Goal: Task Accomplishment & Management: Manage account settings

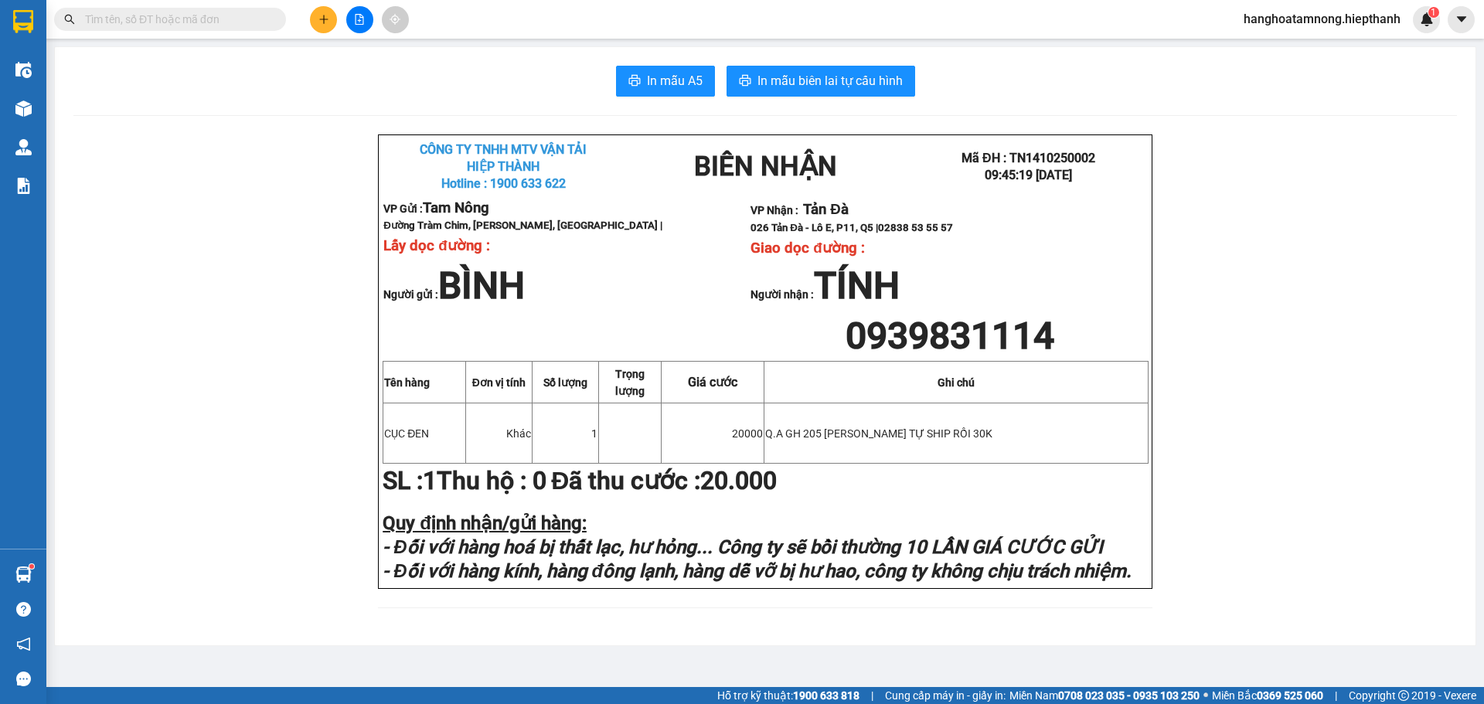
click at [190, 13] on input "text" at bounding box center [176, 19] width 182 height 17
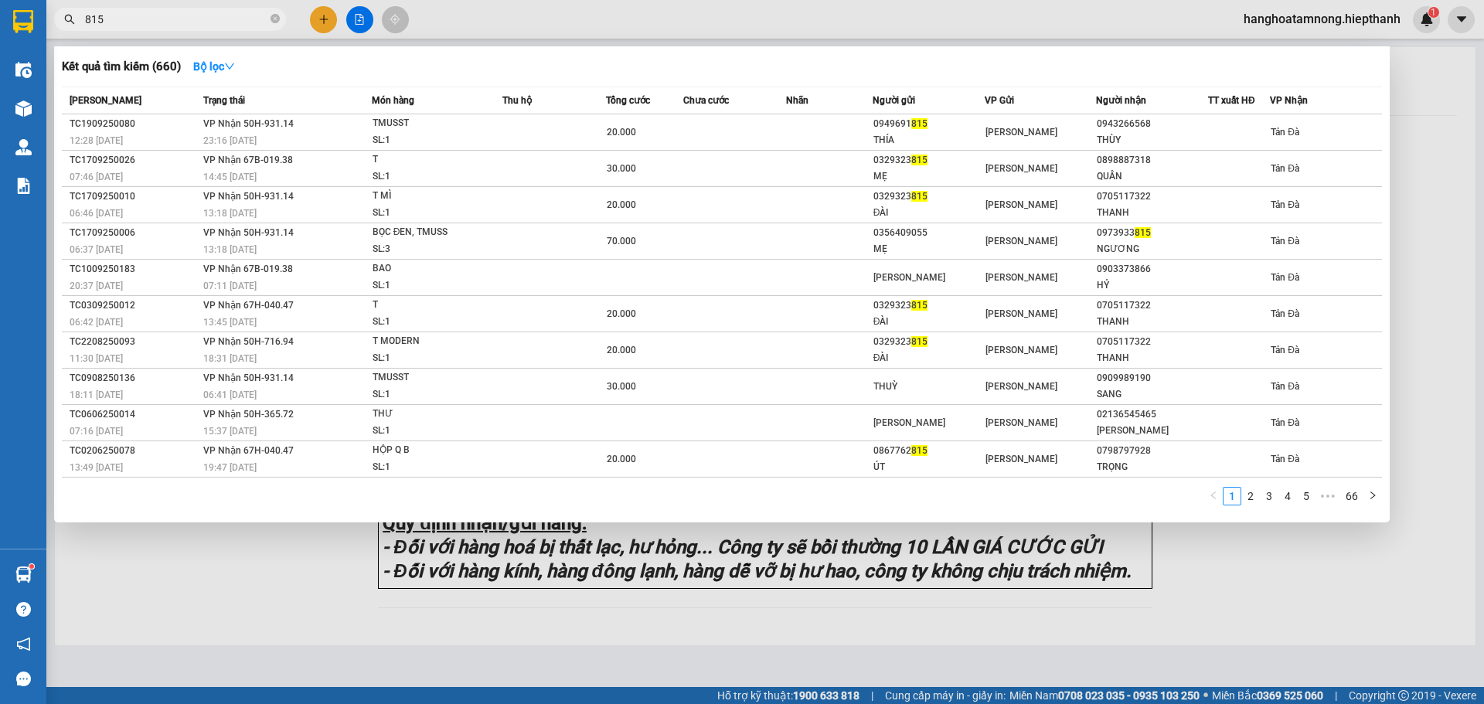
click at [205, 13] on input "815" at bounding box center [176, 19] width 182 height 17
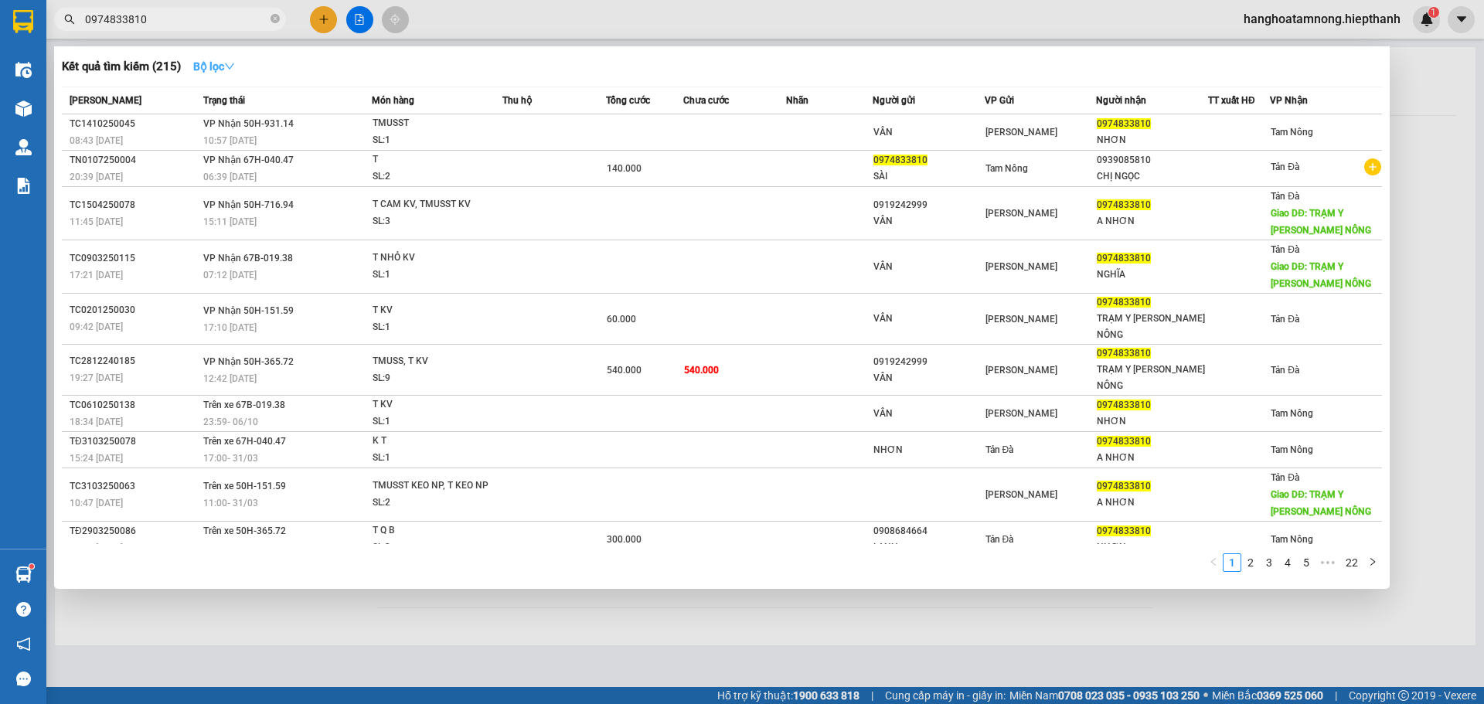
type input "0974833810"
click at [225, 71] on strong "Bộ lọc" at bounding box center [214, 66] width 42 height 12
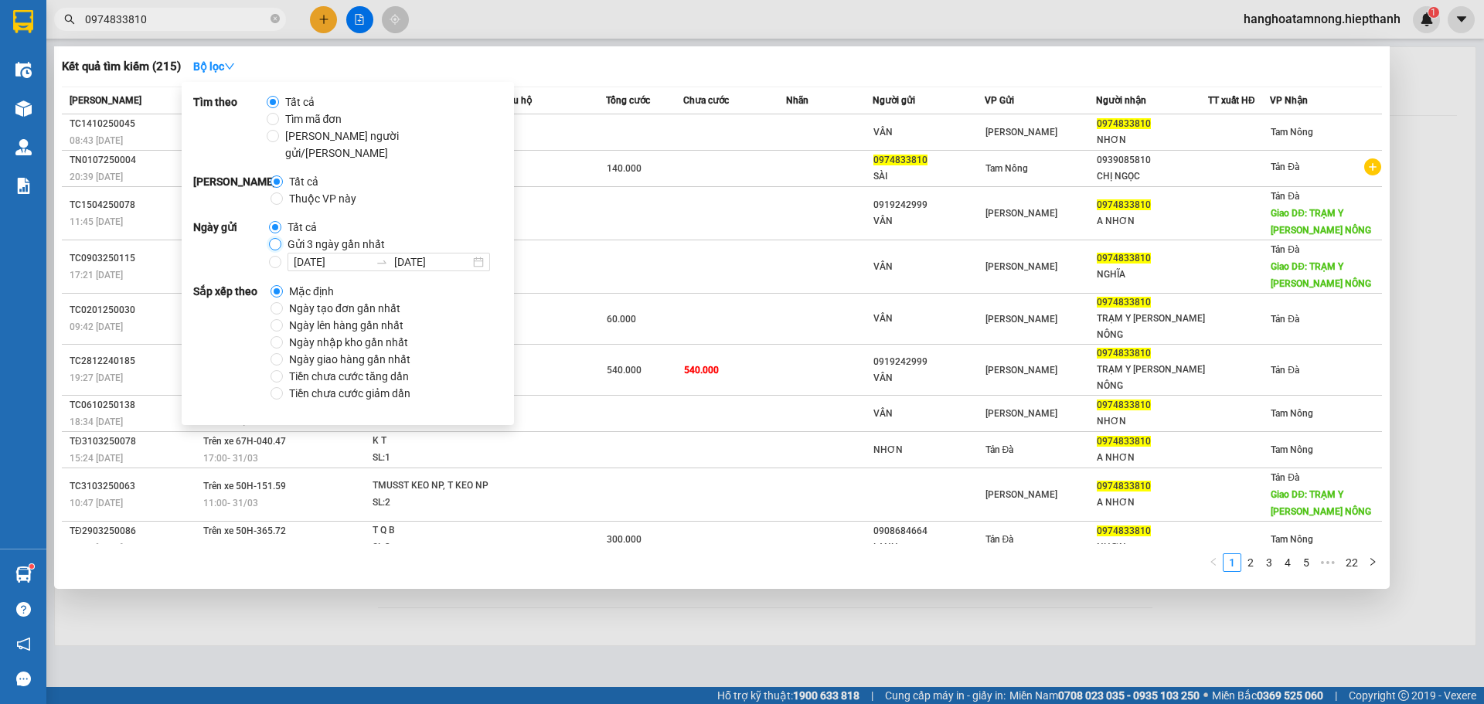
click at [271, 238] on input "Gửi 3 ngày gần nhất" at bounding box center [275, 244] width 12 height 12
radio input "true"
radio input "false"
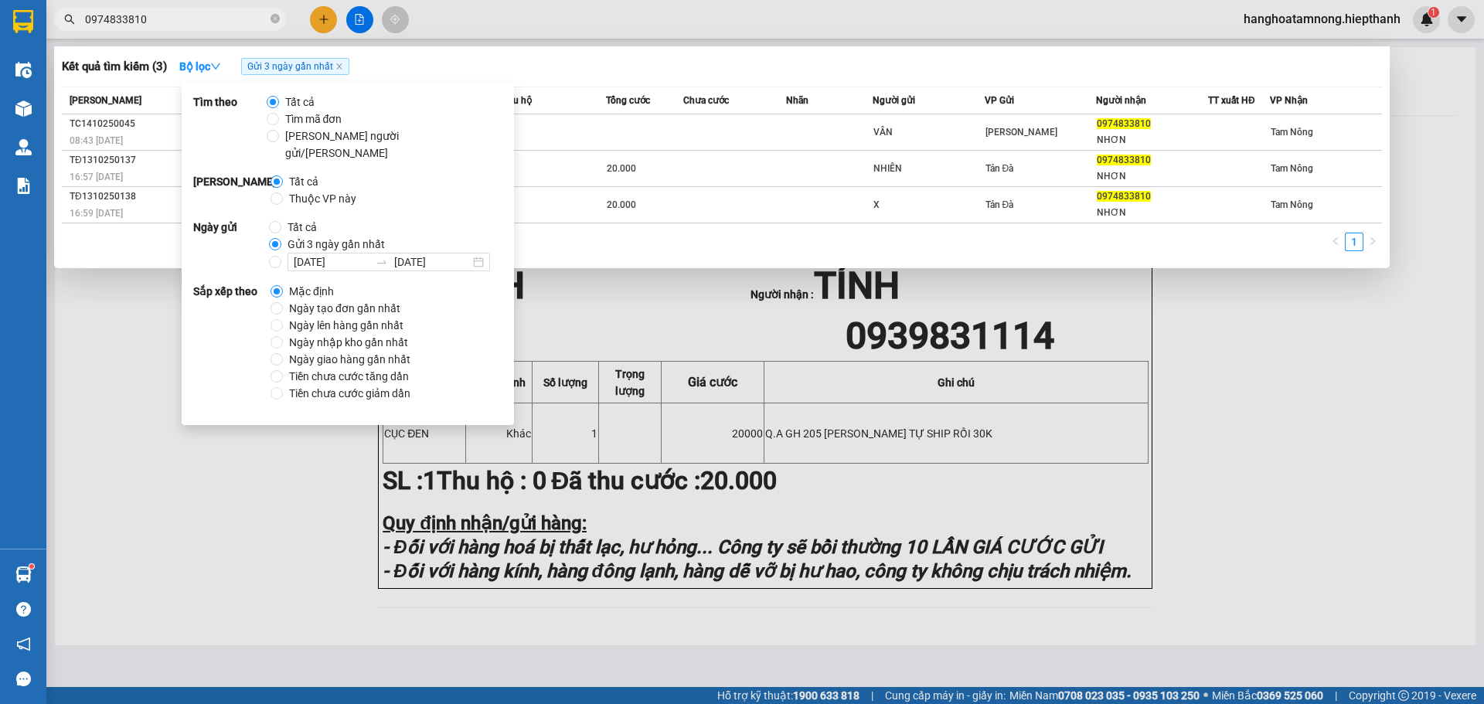
click at [888, 238] on div "1" at bounding box center [722, 247] width 1320 height 28
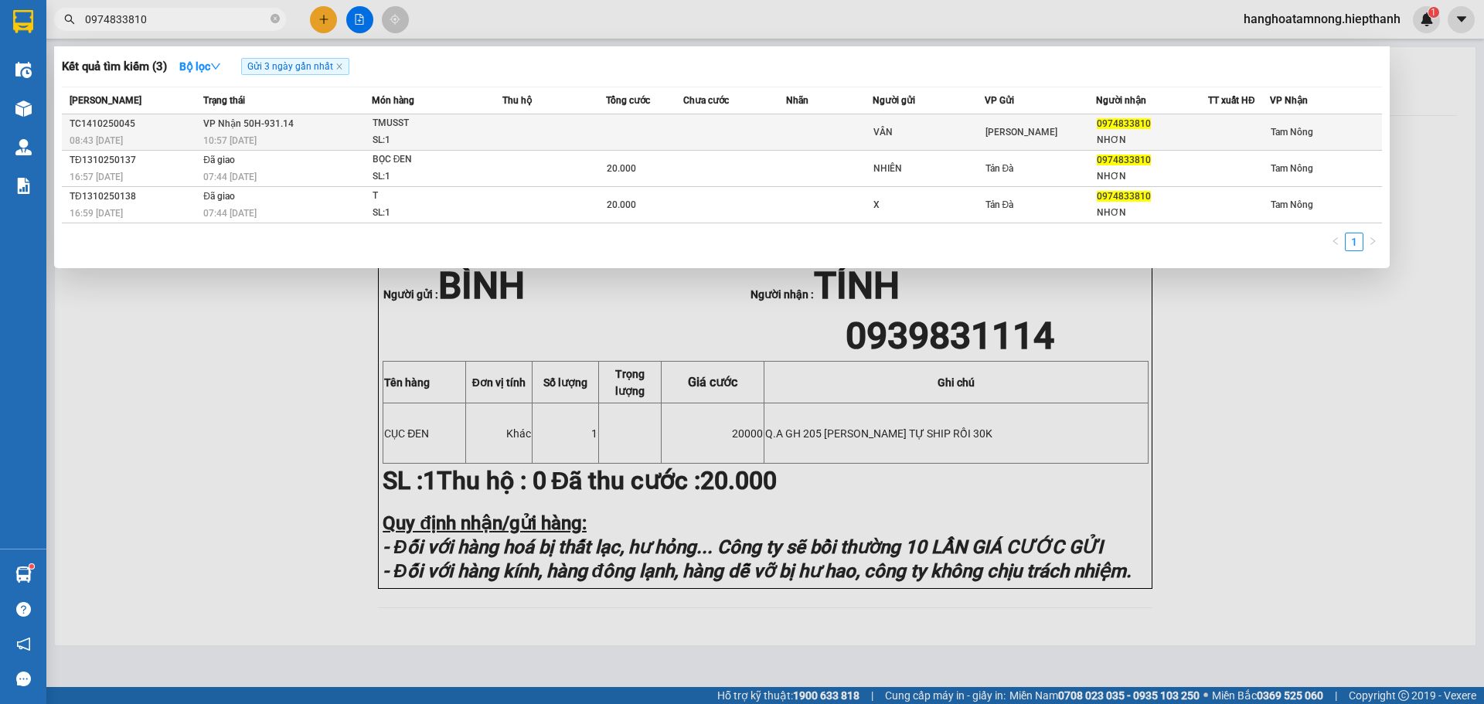
click at [504, 131] on td at bounding box center [554, 132] width 104 height 36
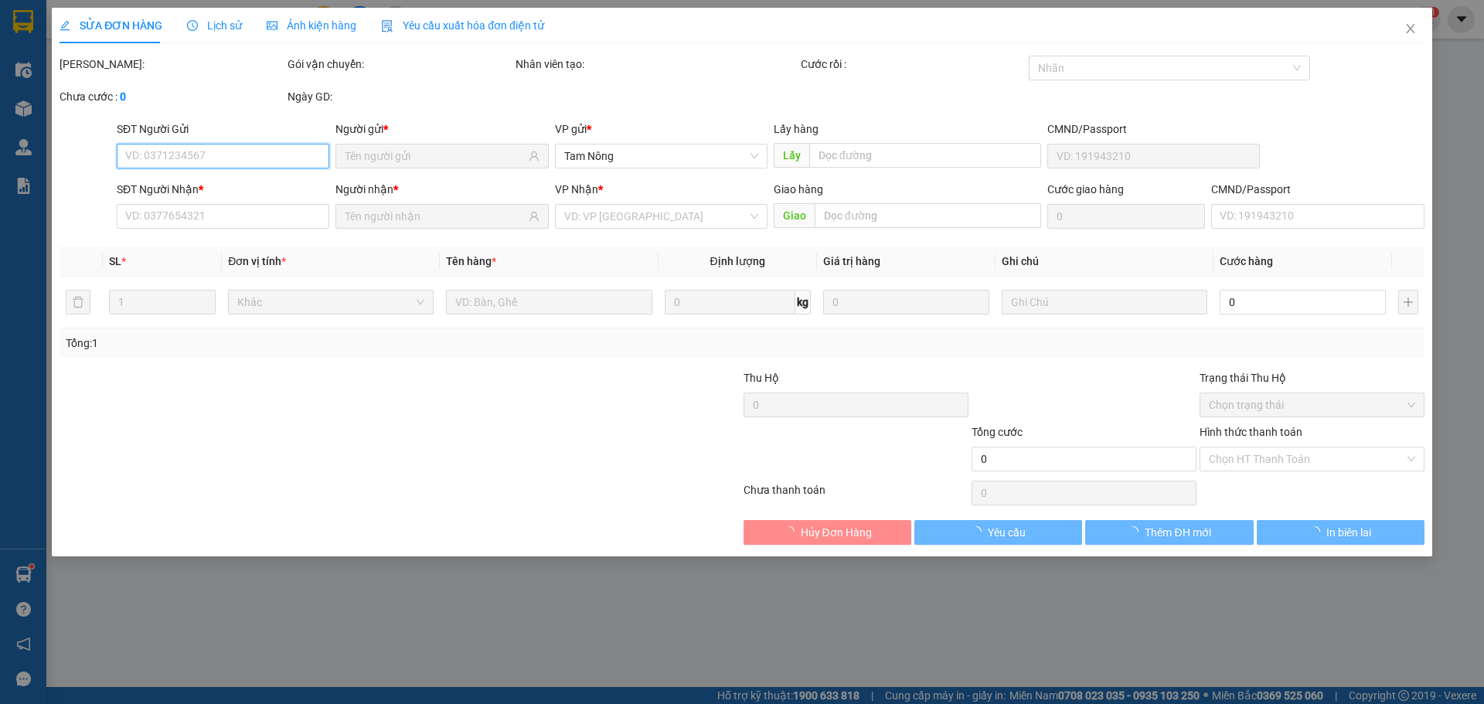
type input "VÂN"
type input "0974833810"
type input "NHƠN"
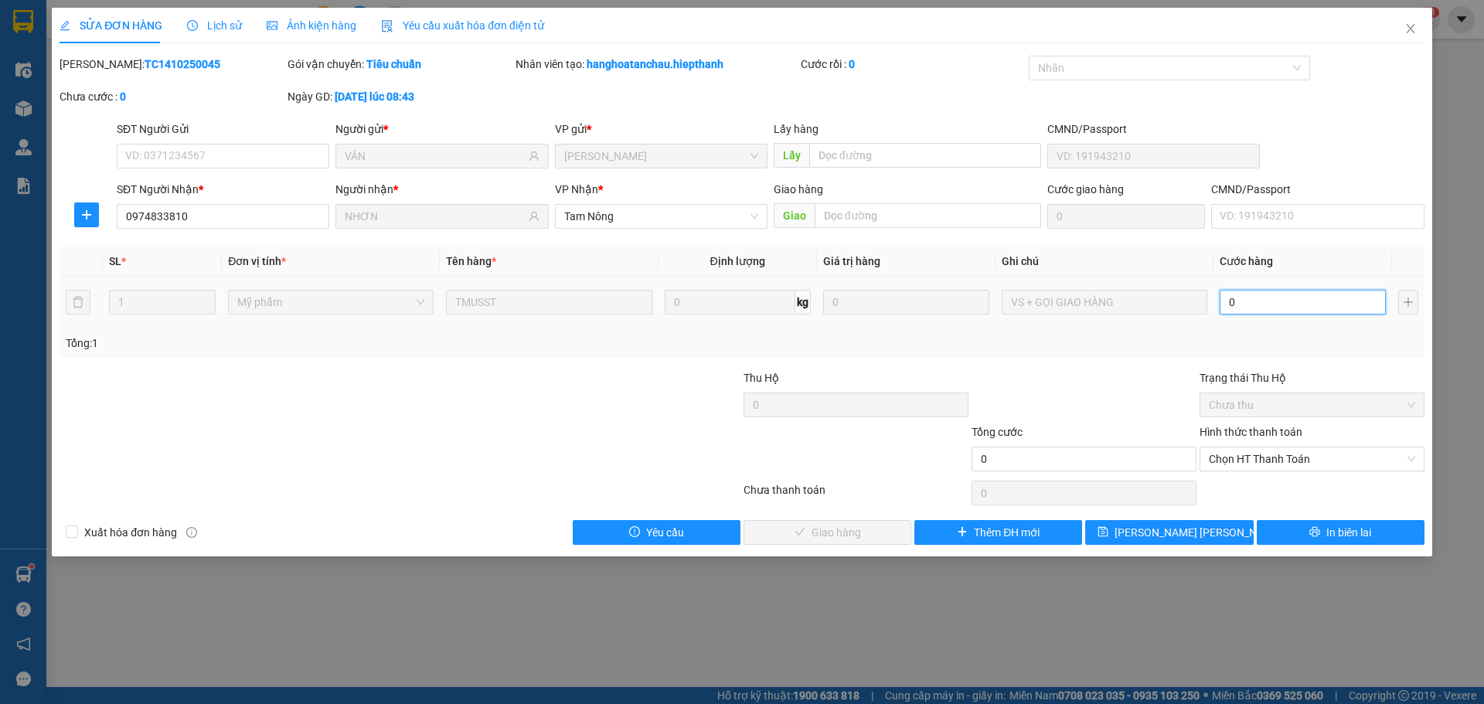
click at [1237, 297] on input "0" at bounding box center [1303, 302] width 166 height 25
type input "1"
click at [1272, 455] on span "Chọn HT Thanh Toán" at bounding box center [1312, 459] width 206 height 23
type input "1"
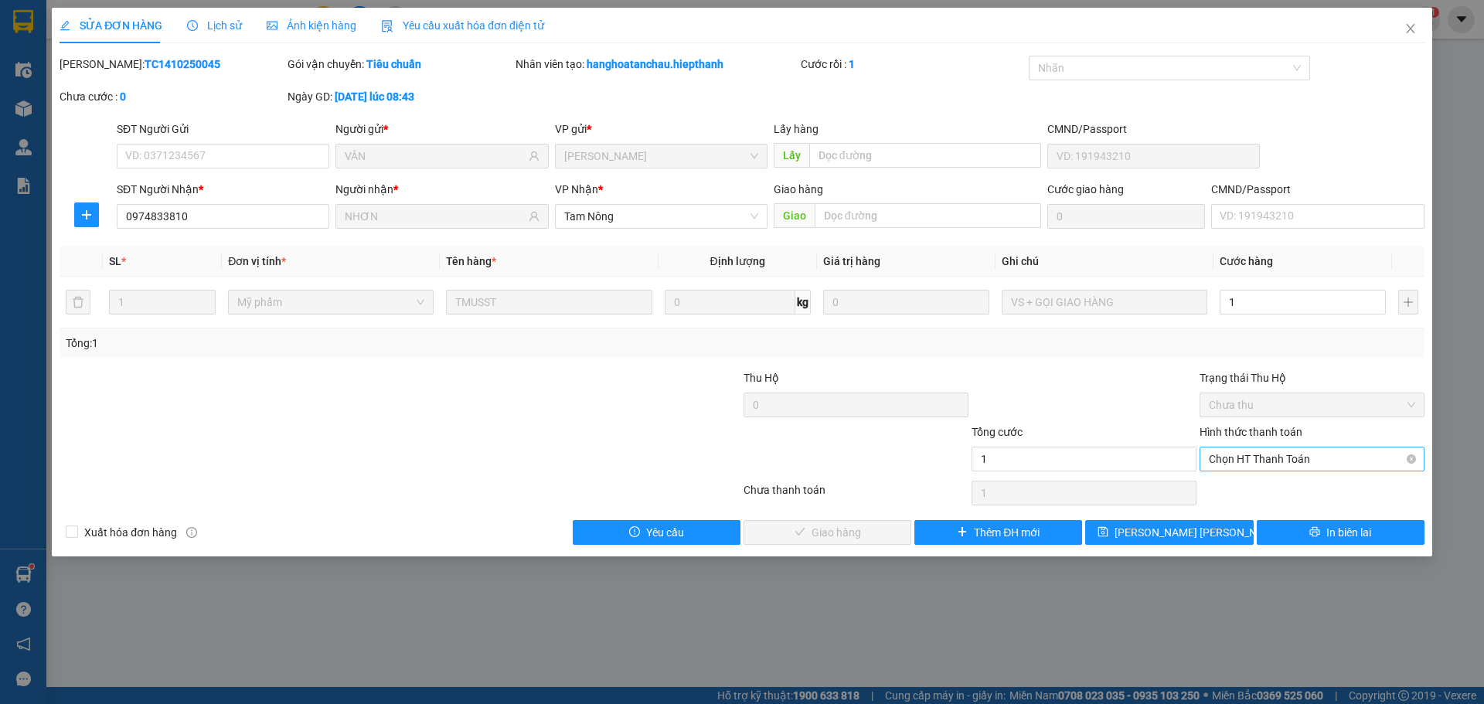
type input "1.000"
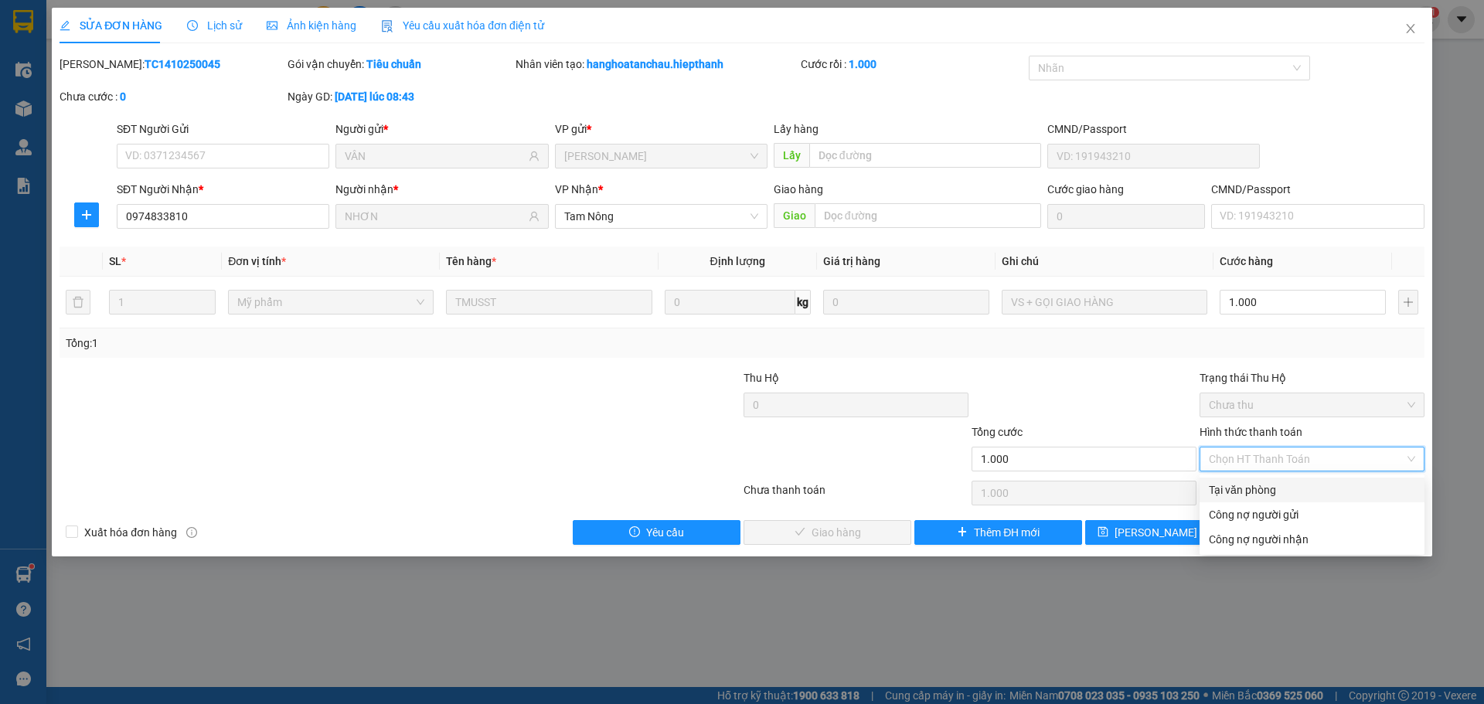
click at [1261, 492] on div "Tại văn phòng" at bounding box center [1312, 490] width 206 height 17
type input "0"
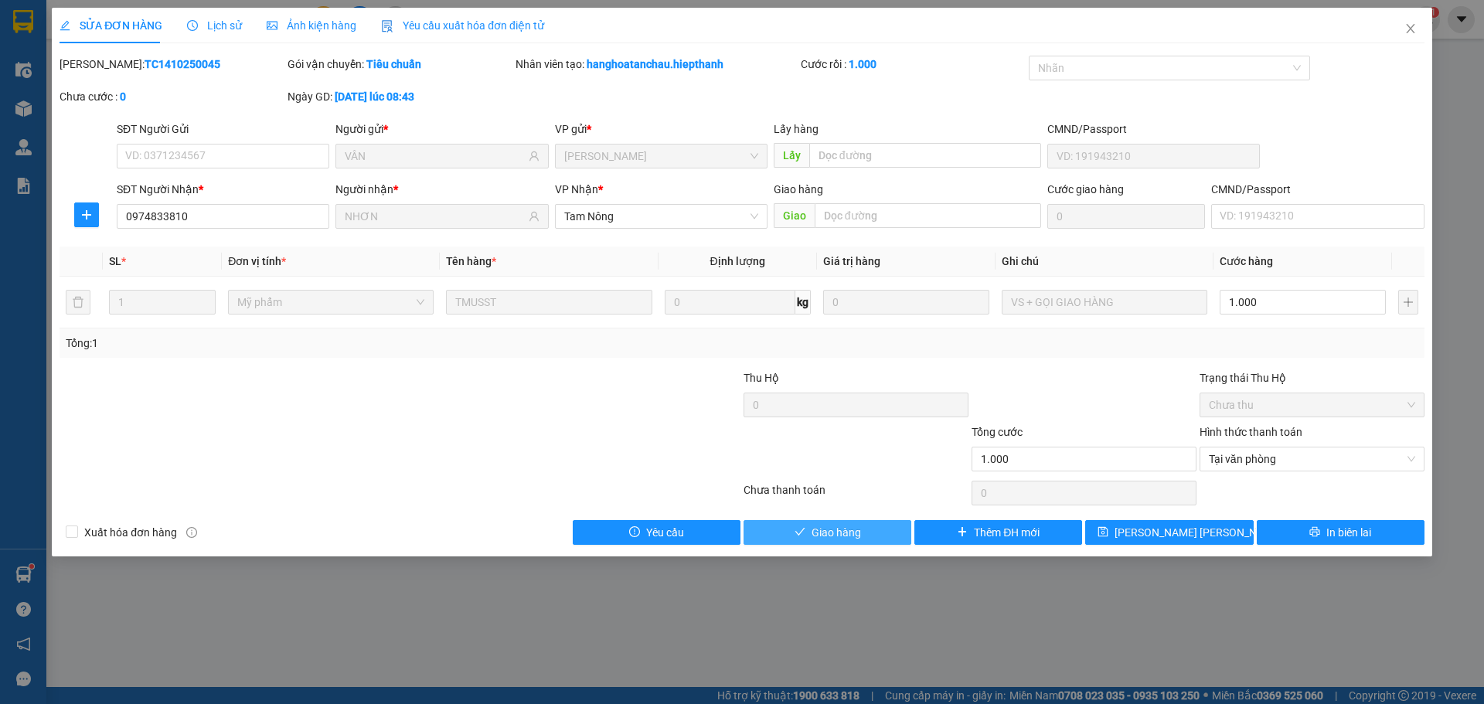
click at [853, 536] on span "Giao hàng" at bounding box center [836, 532] width 49 height 17
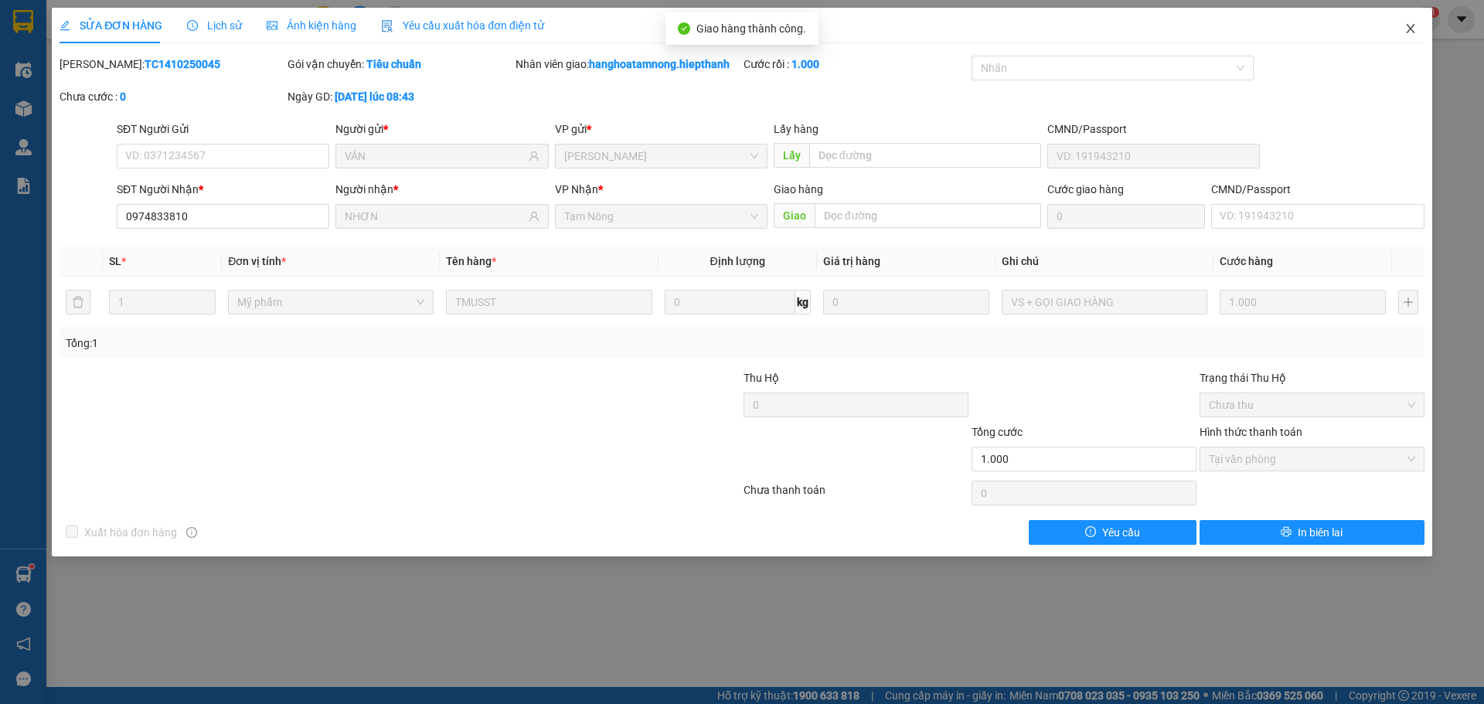
click at [1403, 26] on span "Close" at bounding box center [1410, 29] width 43 height 43
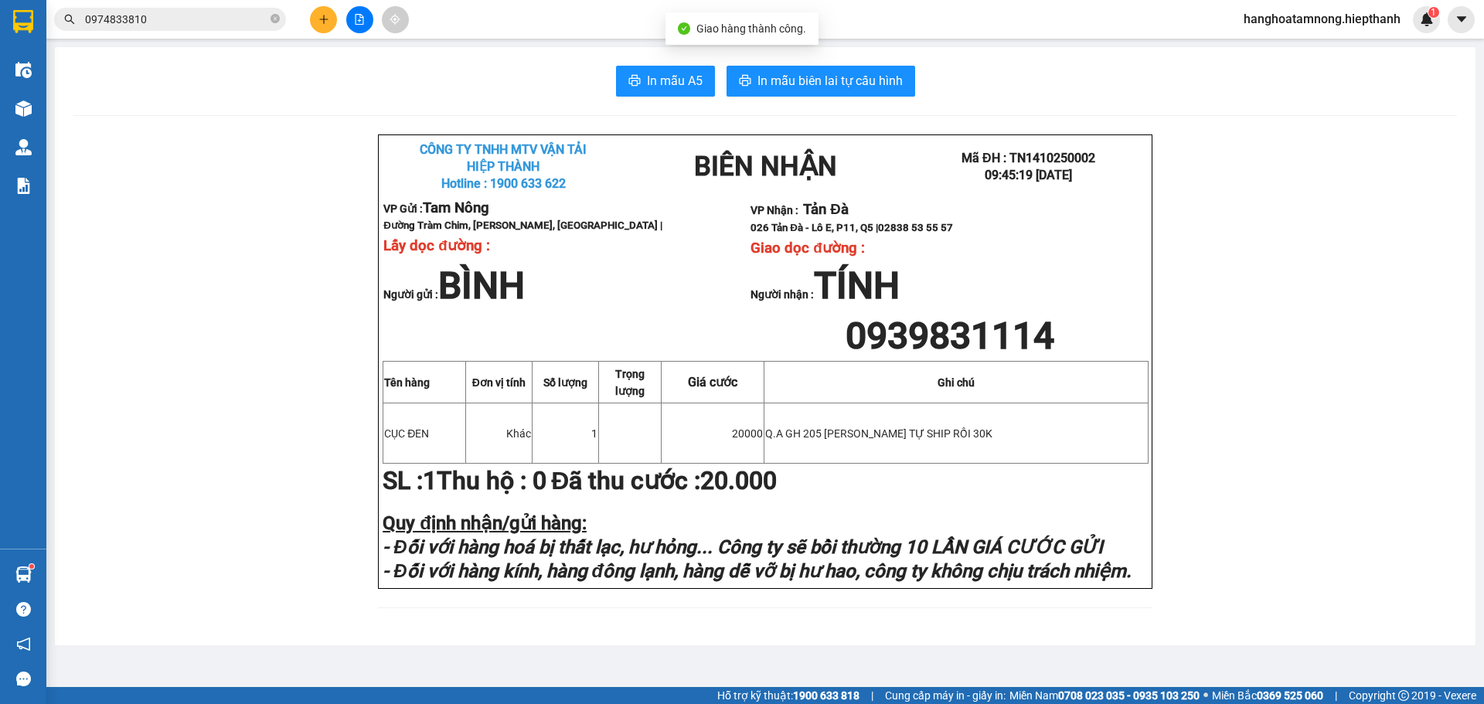
click at [181, 24] on input "0974833810" at bounding box center [176, 19] width 182 height 17
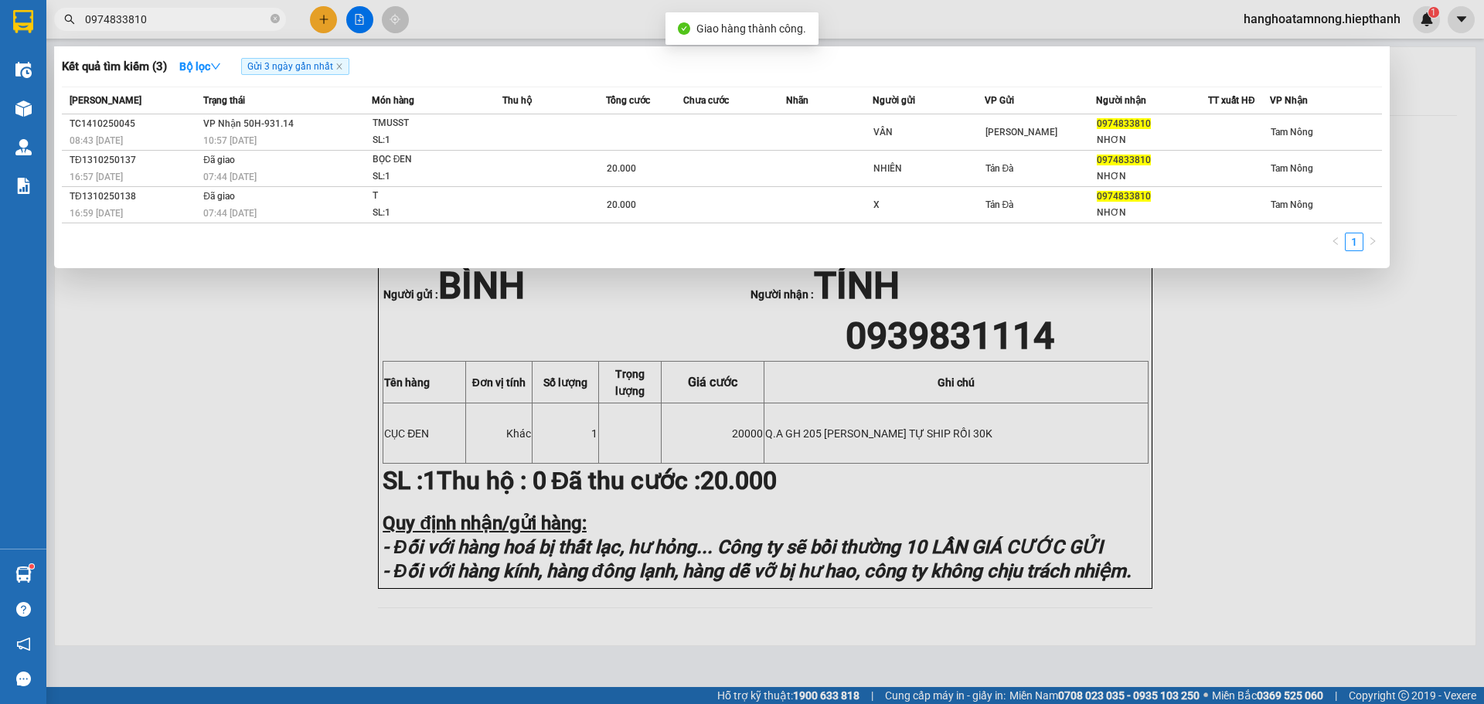
click at [181, 24] on input "0974833810" at bounding box center [176, 19] width 182 height 17
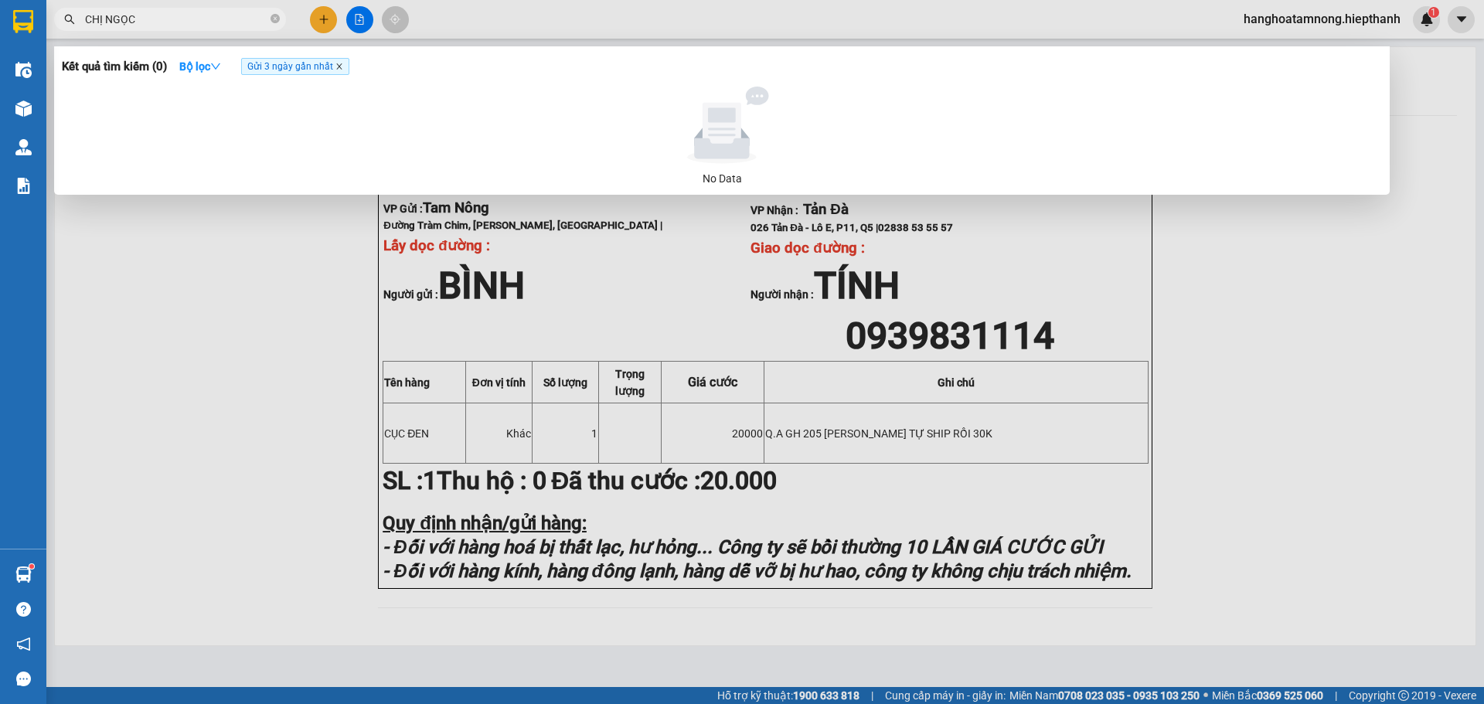
type input "CHỊ NGỌC"
click at [341, 68] on icon "close" at bounding box center [339, 67] width 8 height 8
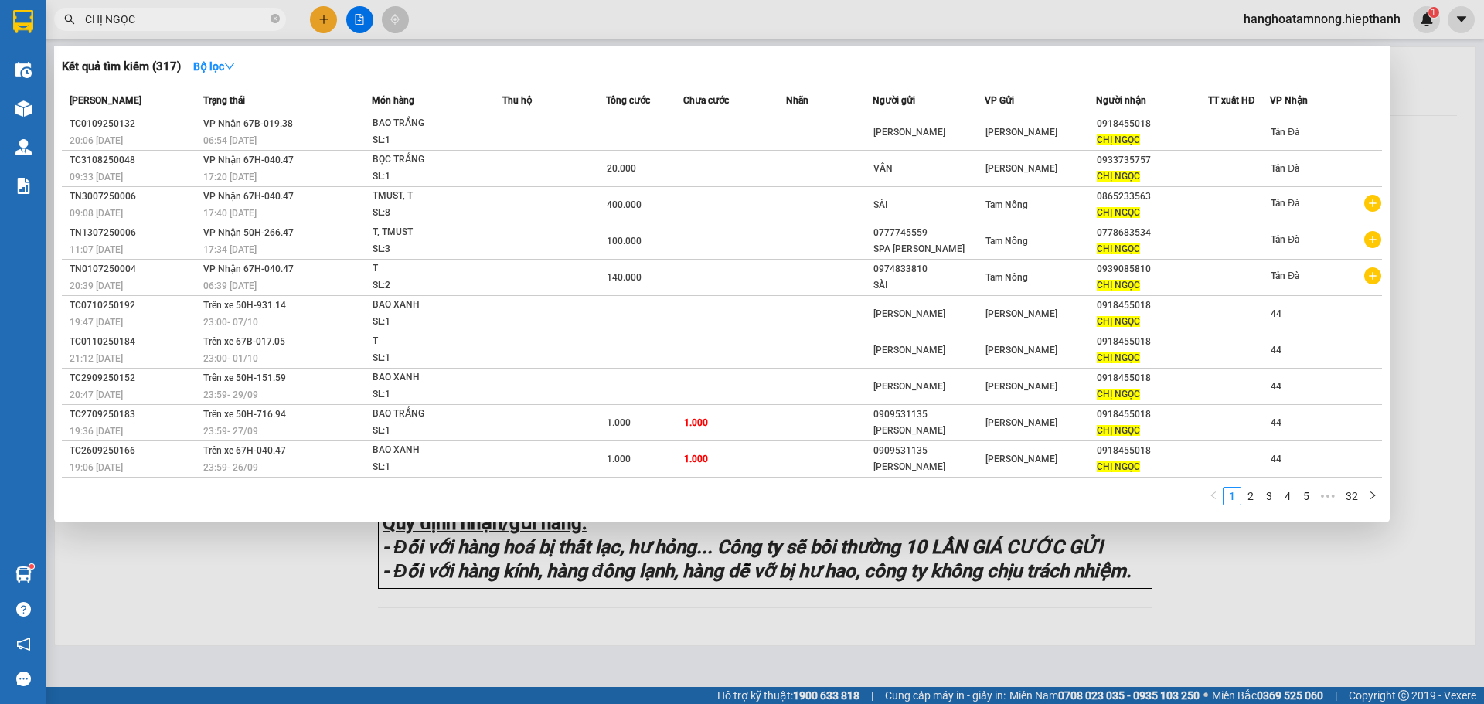
click at [195, 23] on input "CHỊ NGỌC" at bounding box center [176, 19] width 182 height 17
click at [1417, 179] on div at bounding box center [742, 352] width 1484 height 704
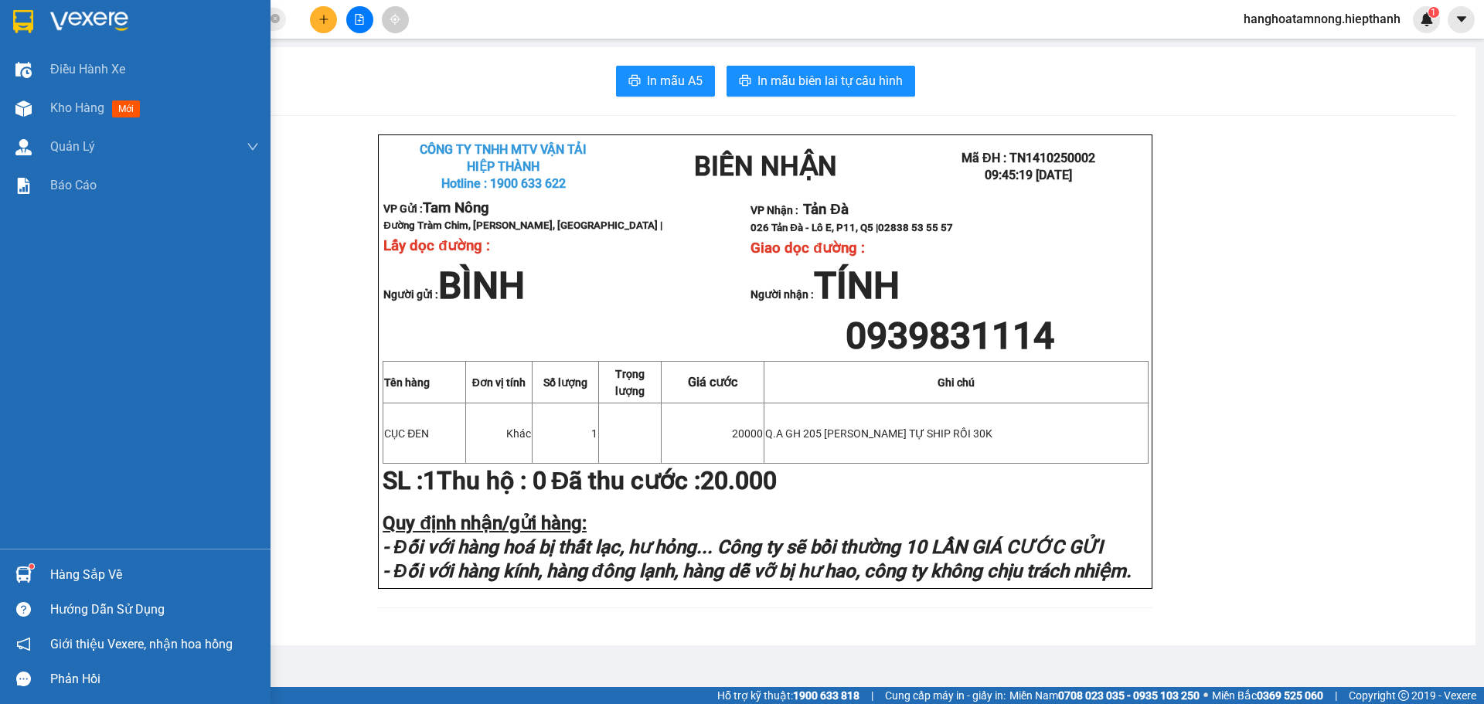
click at [80, 22] on img at bounding box center [89, 21] width 78 height 23
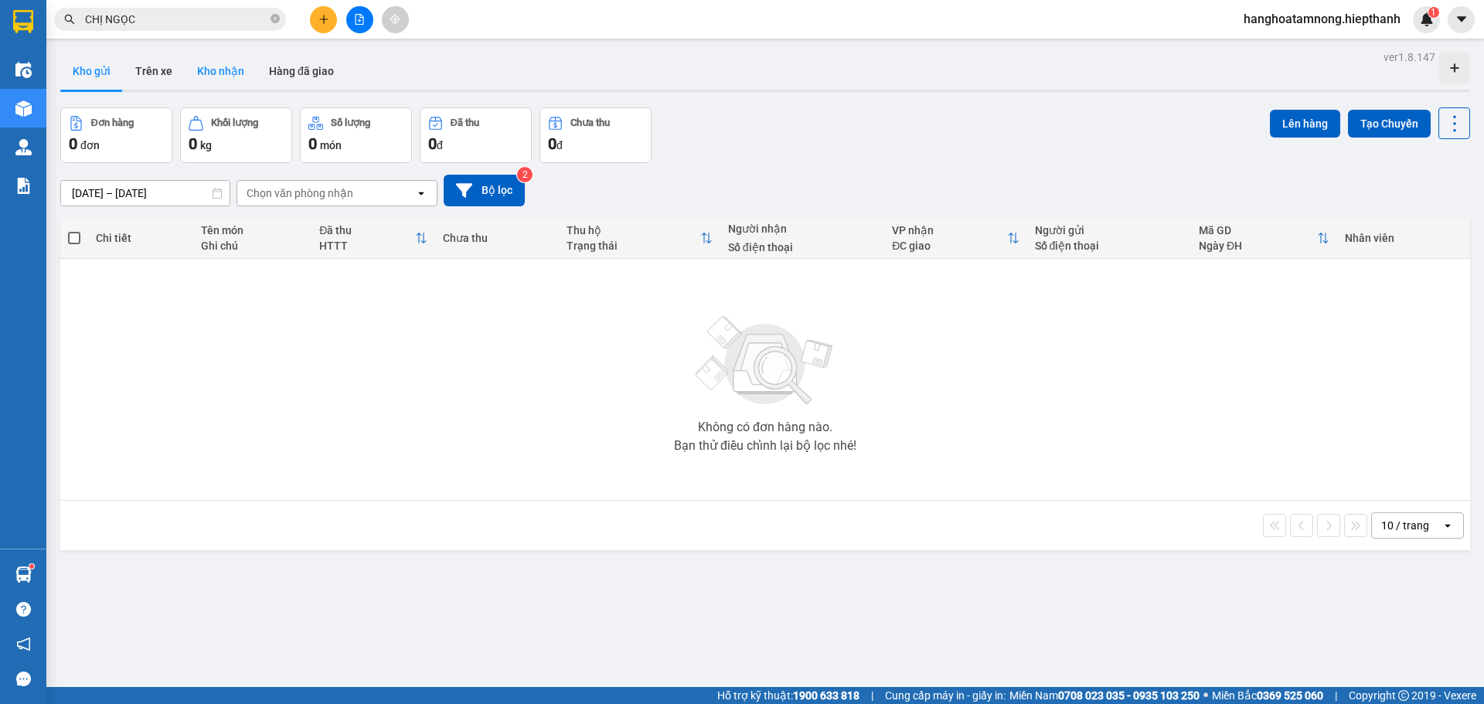
click at [207, 66] on button "Kho nhận" at bounding box center [221, 71] width 72 height 37
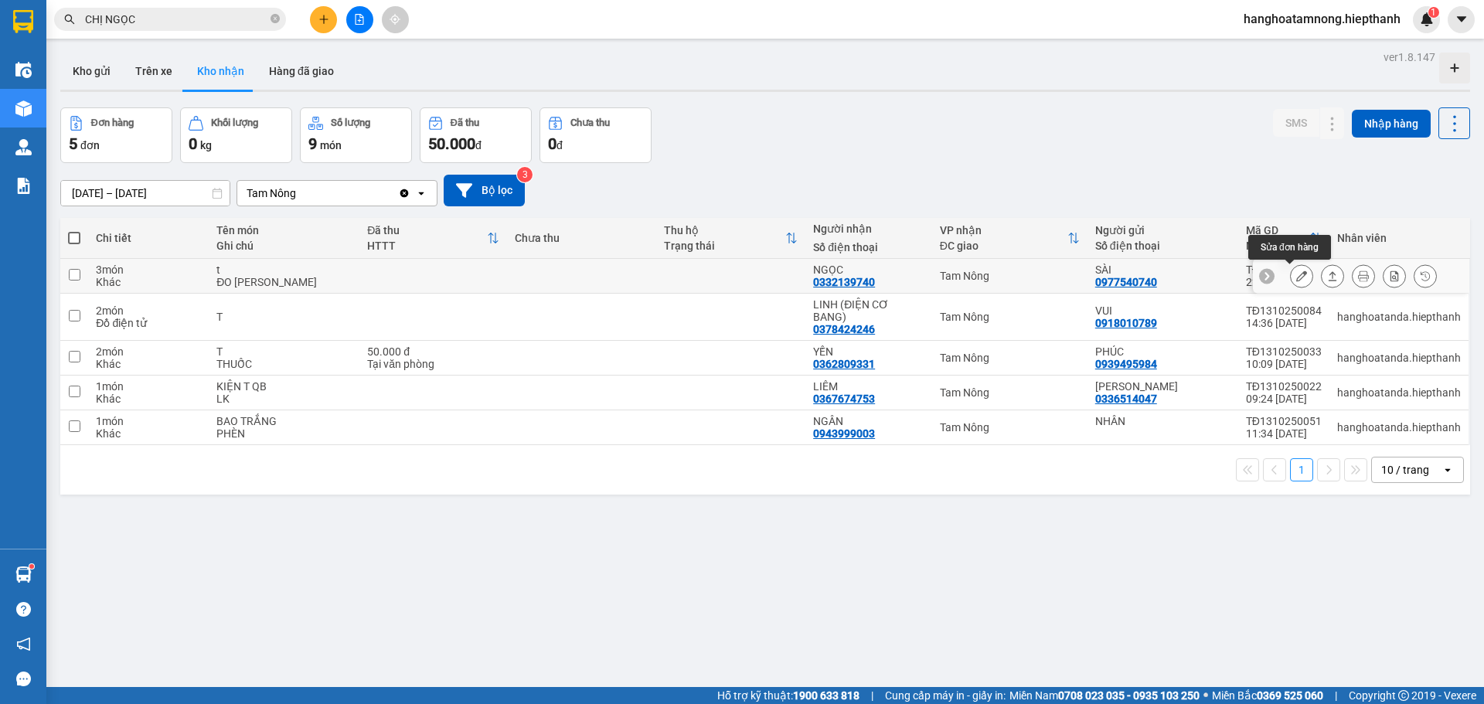
click at [1291, 275] on button at bounding box center [1302, 276] width 22 height 27
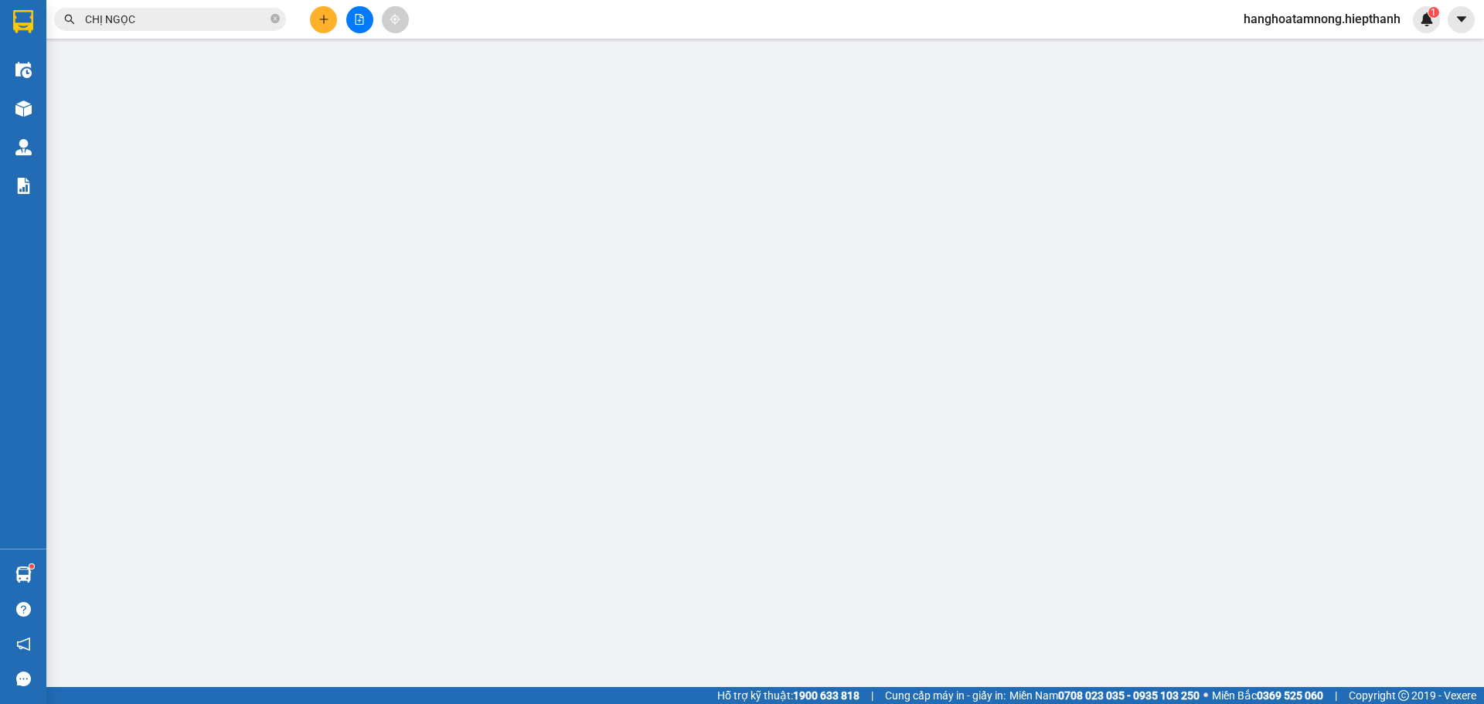
type input "0977540740"
type input "SÀI"
type input "0332139740"
type input "NGỌC"
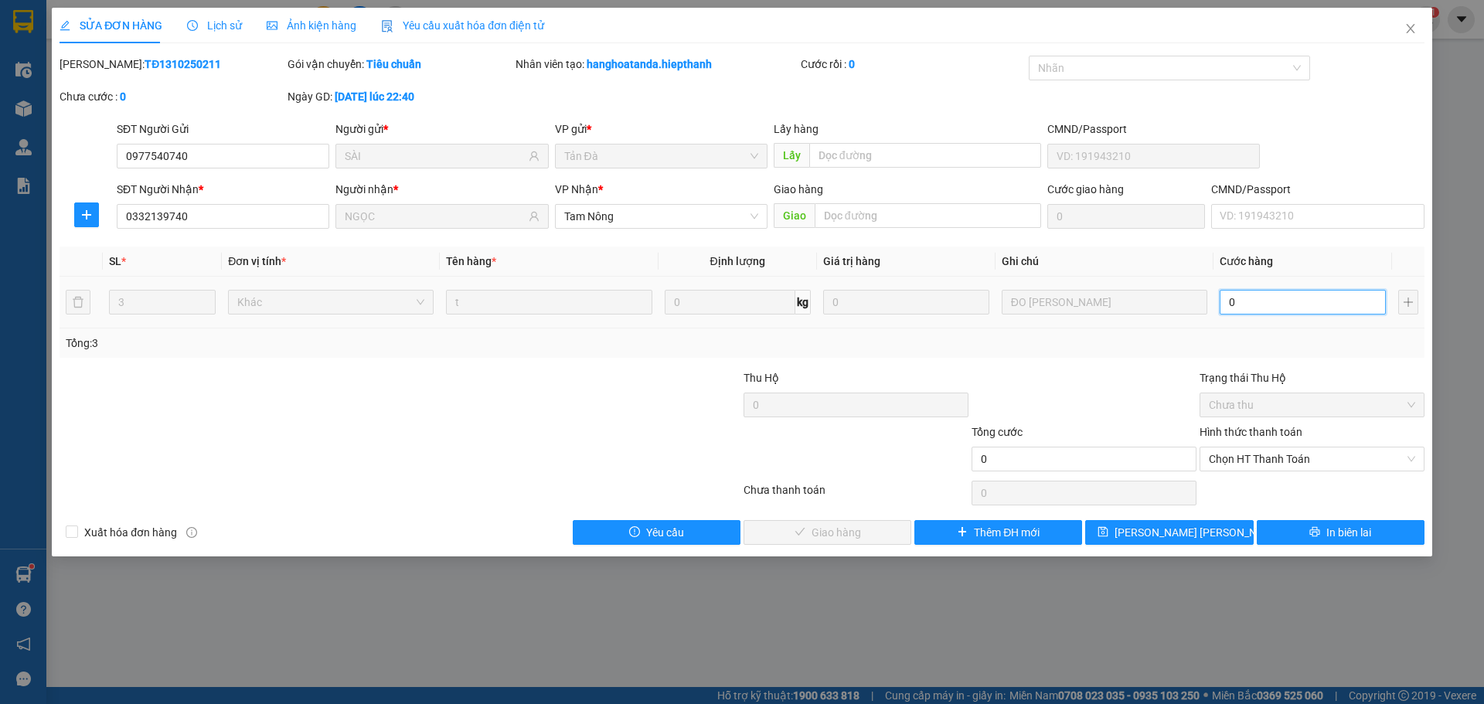
click at [1287, 305] on input "0" at bounding box center [1303, 302] width 166 height 25
type input "8"
type input "80"
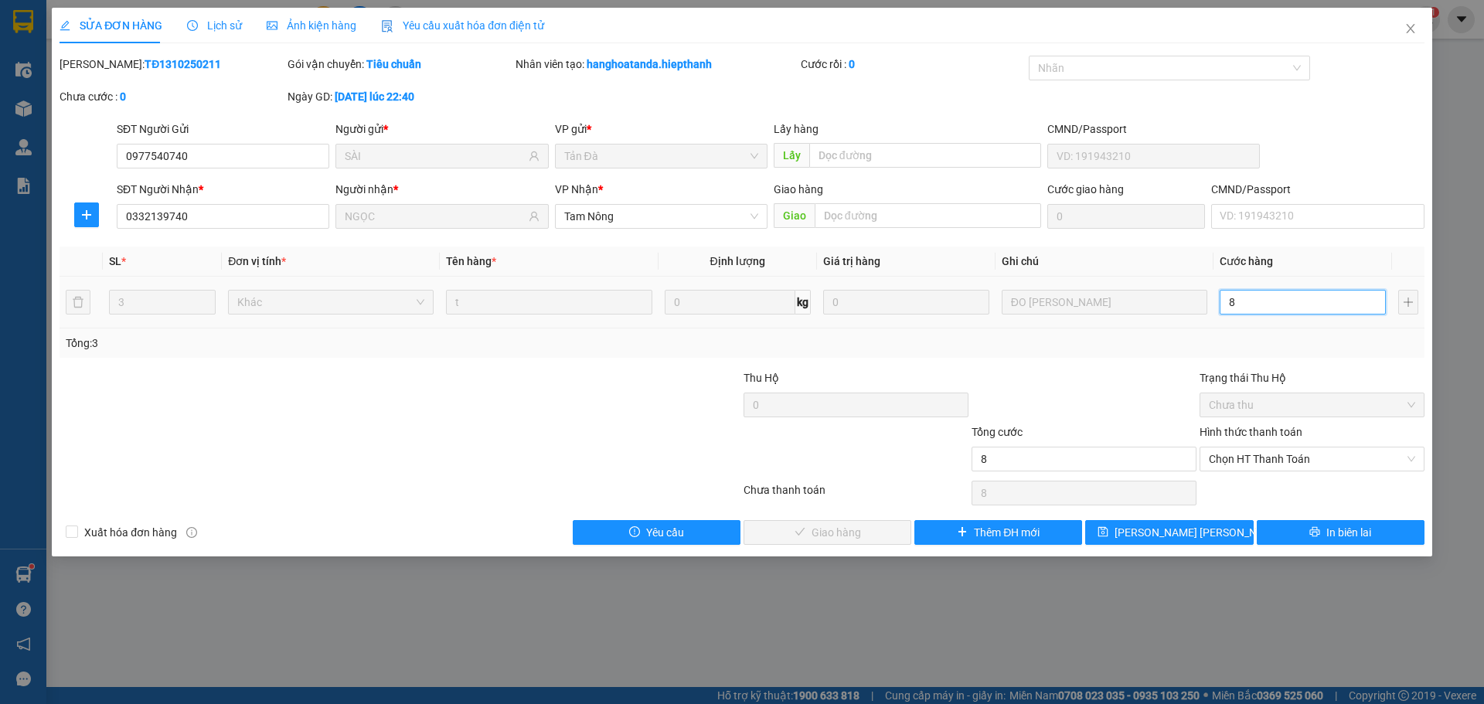
type input "80"
type input "80.000"
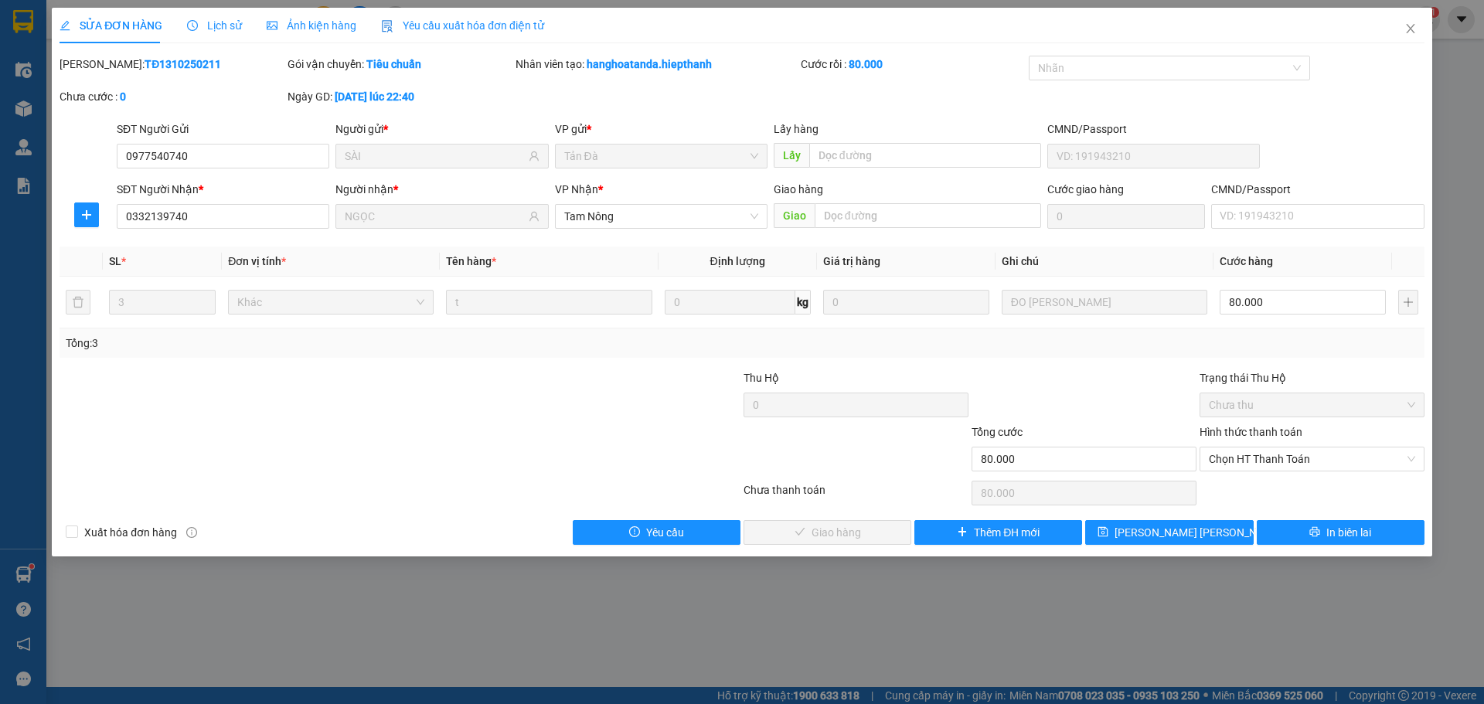
click at [1110, 394] on div at bounding box center [1084, 396] width 228 height 54
click at [1220, 449] on span "Chọn HT Thanh Toán" at bounding box center [1312, 459] width 206 height 23
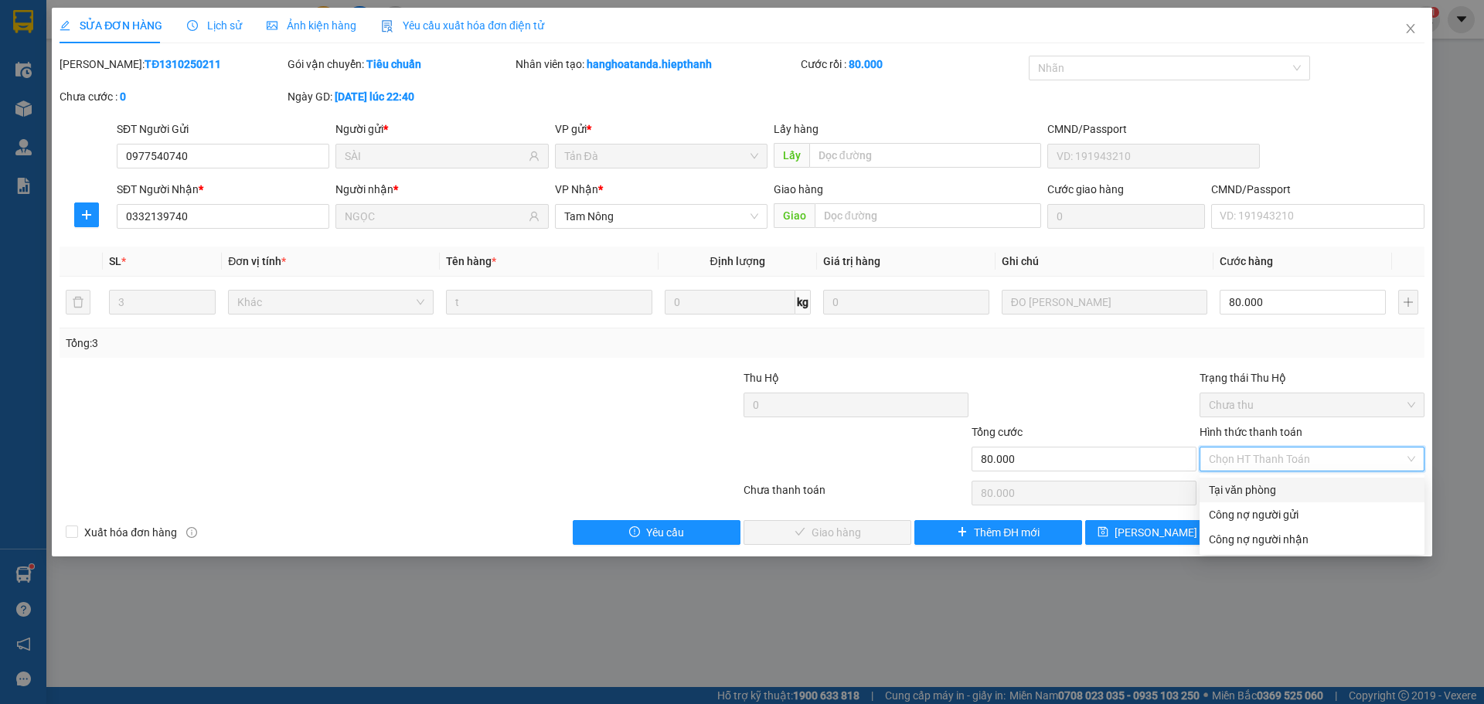
click at [1229, 485] on div "Tại văn phòng" at bounding box center [1312, 490] width 206 height 17
type input "0"
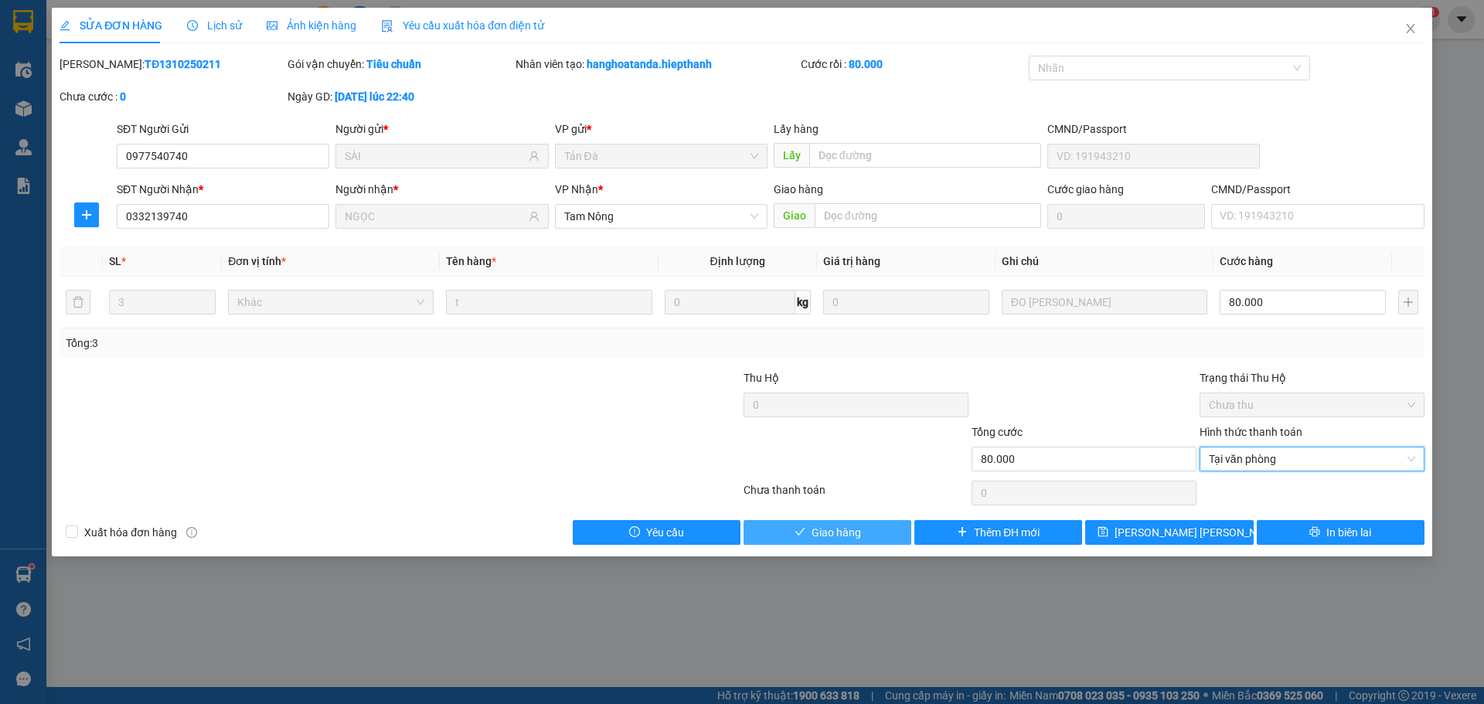
click at [821, 534] on span "Giao hàng" at bounding box center [836, 532] width 49 height 17
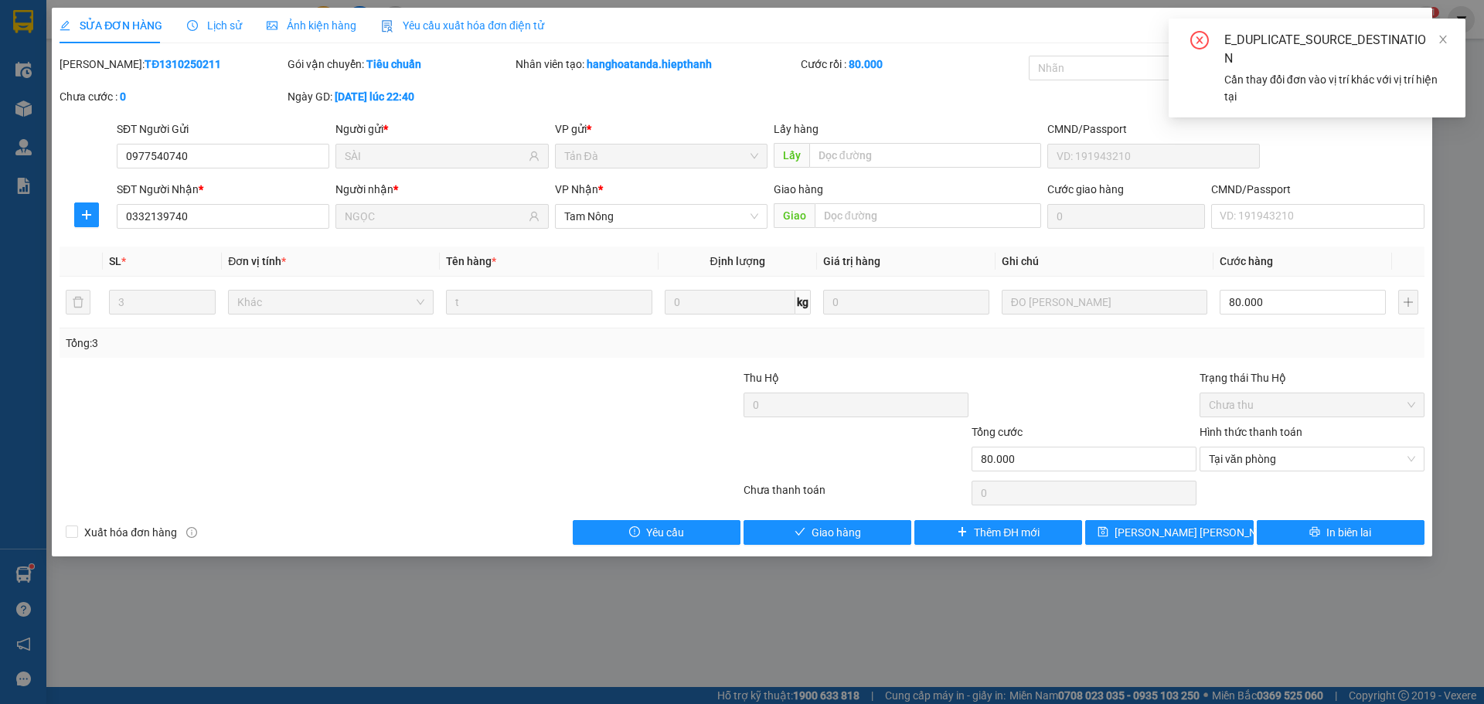
click at [837, 550] on div "SỬA ĐƠN HÀNG Lịch sử [PERSON_NAME] hàng Yêu cầu xuất [PERSON_NAME] điện tử Tota…" at bounding box center [742, 282] width 1380 height 549
click at [1407, 20] on div "E_DUPLICATE_SOURCE_DESTINATION Cần thay đổi đơn vào vị trí khác với vị trí hiện…" at bounding box center [1317, 68] width 297 height 99
drag, startPoint x: 1450, startPoint y: 30, endPoint x: 1444, endPoint y: 38, distance: 9.9
click at [1450, 31] on div "E_DUPLICATE_SOURCE_DESTINATION Cần thay đổi đơn vào vị trí khác với vị trí hiện…" at bounding box center [1317, 68] width 297 height 99
drag, startPoint x: 1444, startPoint y: 38, endPoint x: 1418, endPoint y: 33, distance: 26.7
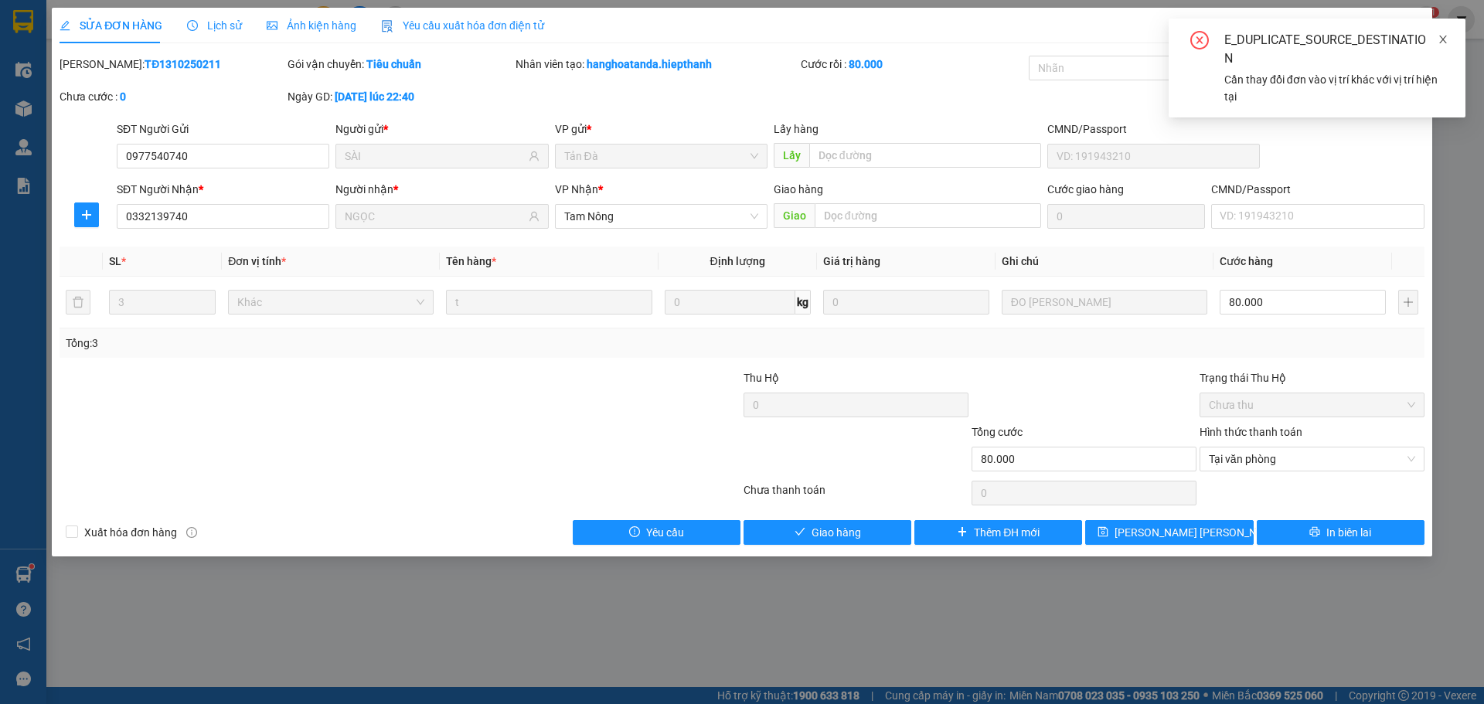
click at [1443, 38] on icon "close" at bounding box center [1443, 39] width 11 height 11
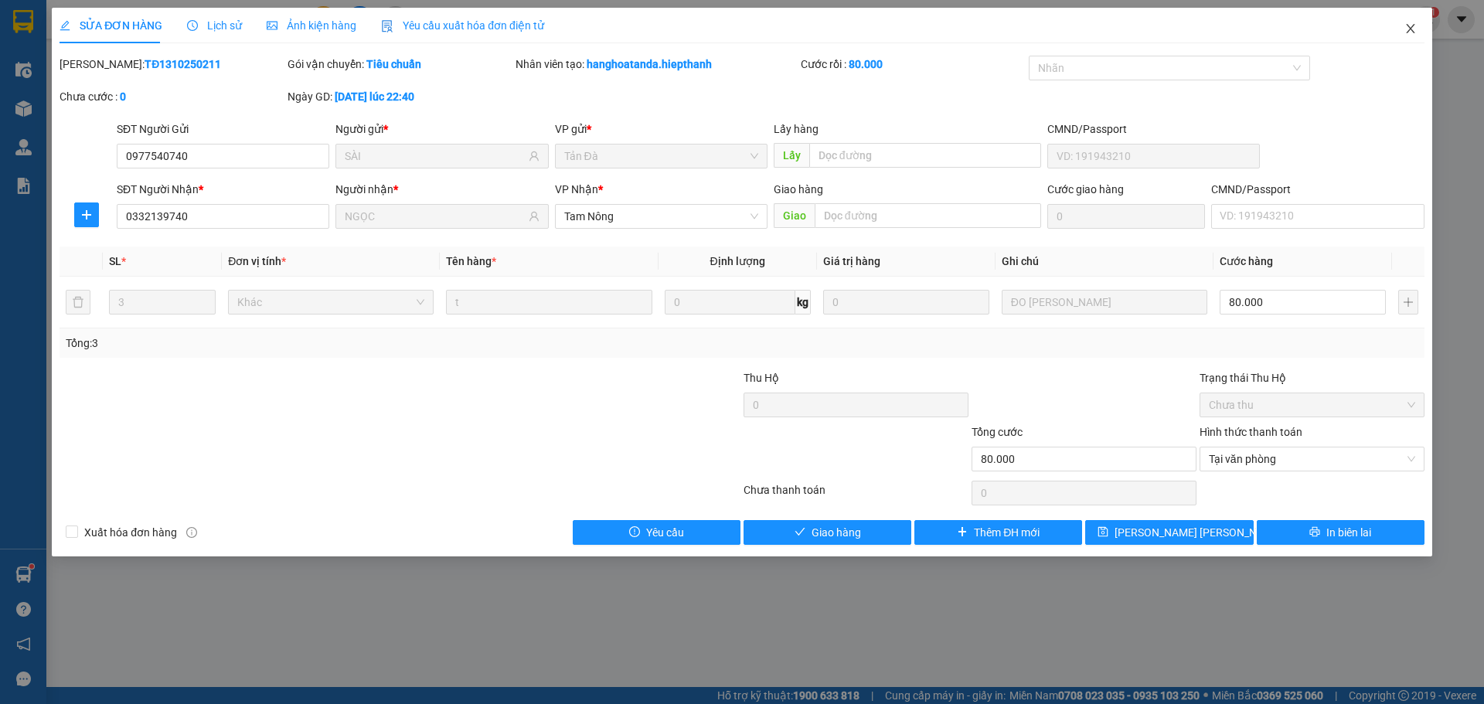
click at [1411, 31] on icon "close" at bounding box center [1410, 28] width 12 height 12
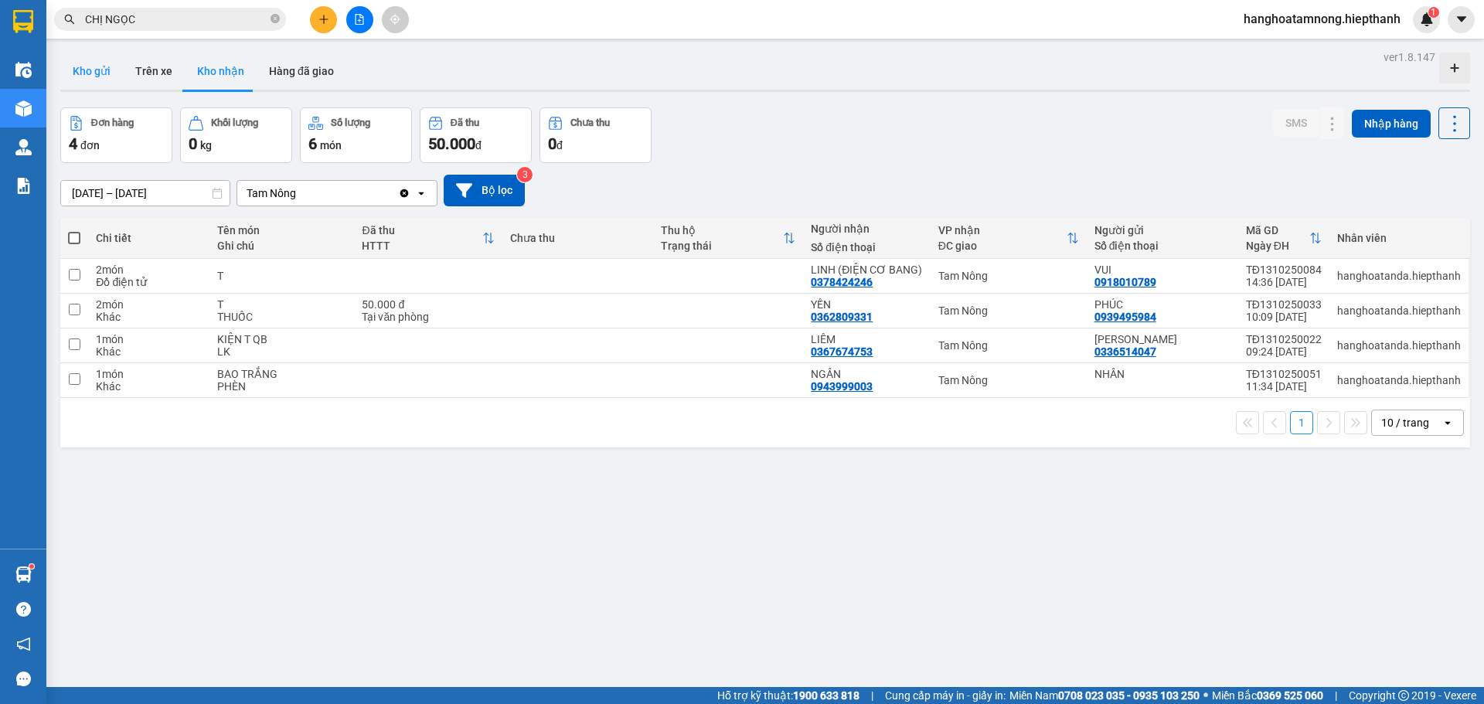
click at [95, 53] on button "Kho gửi" at bounding box center [91, 71] width 63 height 37
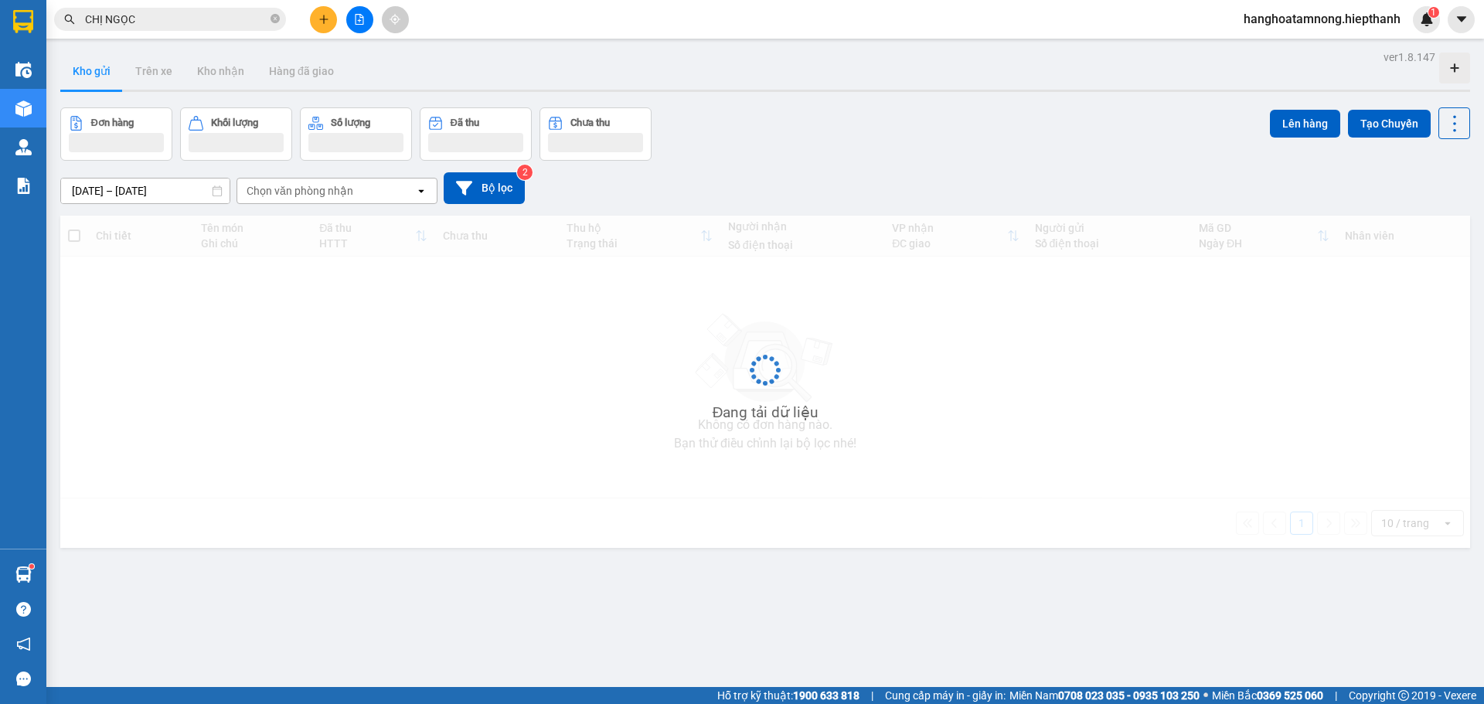
click at [94, 55] on button "Kho gửi" at bounding box center [91, 71] width 63 height 37
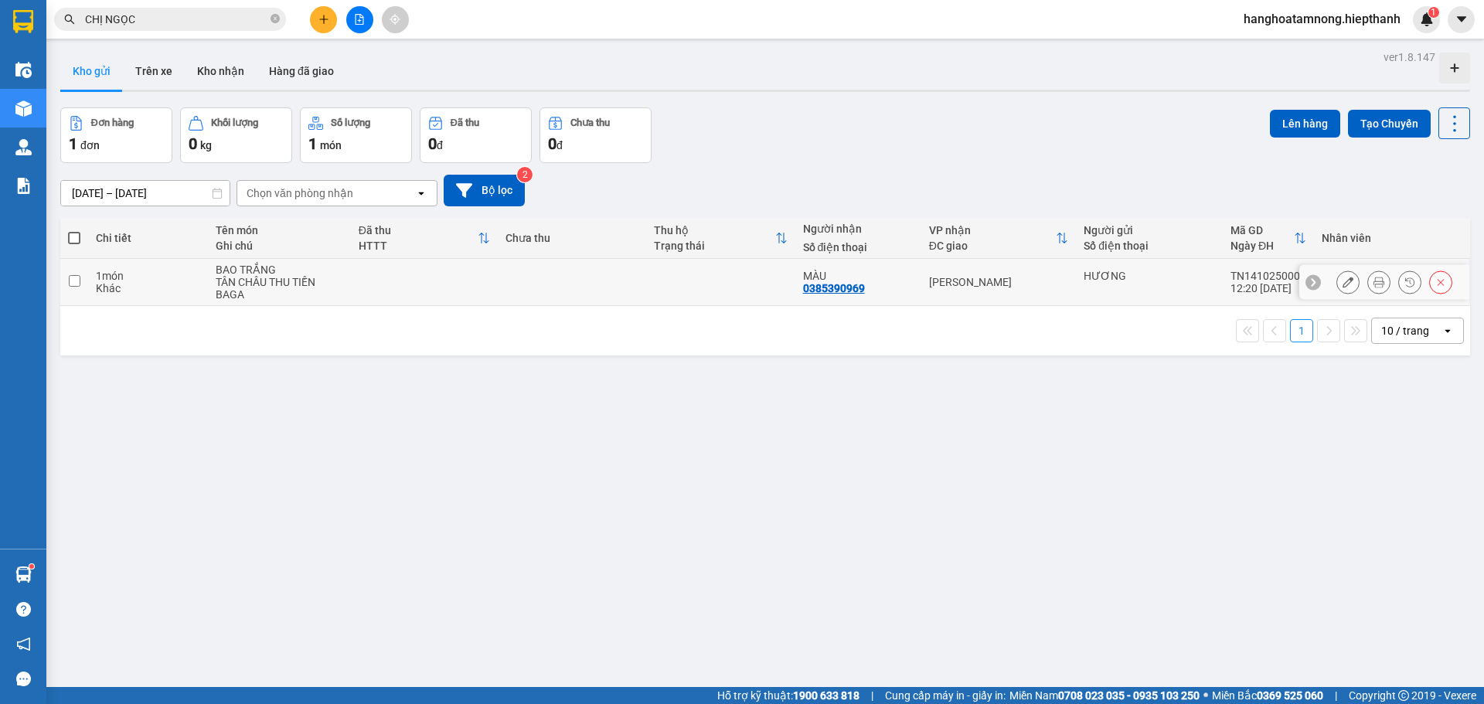
click at [1368, 285] on button at bounding box center [1379, 282] width 22 height 27
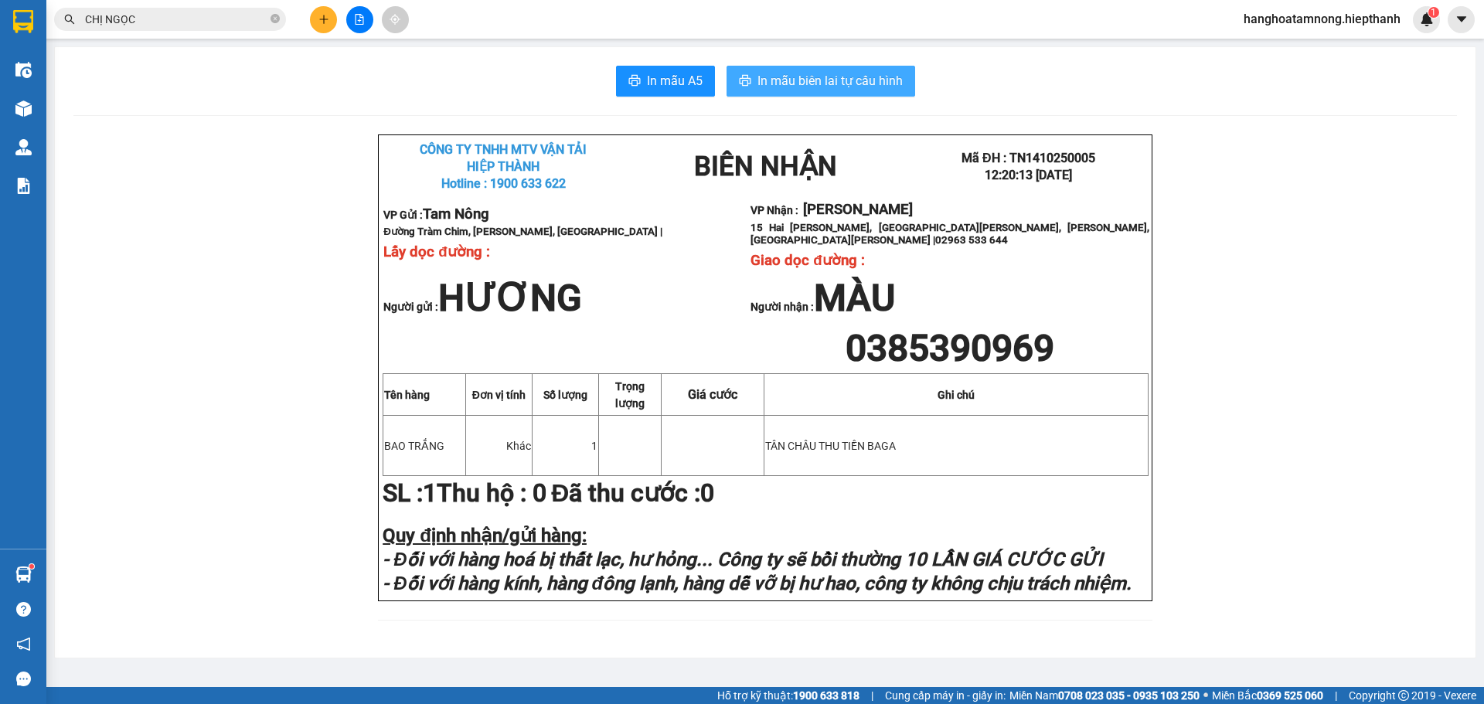
click at [736, 74] on button "In mẫu biên lai tự cấu hình" at bounding box center [821, 81] width 189 height 31
